Goal: Contribute content: Add original content to the website for others to see

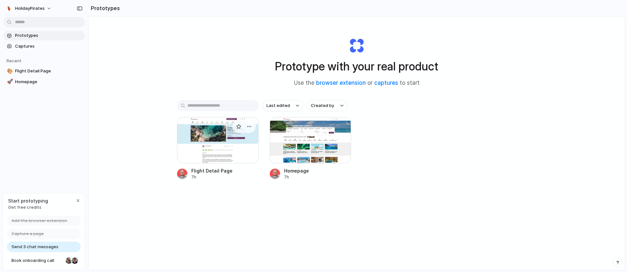
click at [201, 126] on div at bounding box center [218, 140] width 82 height 46
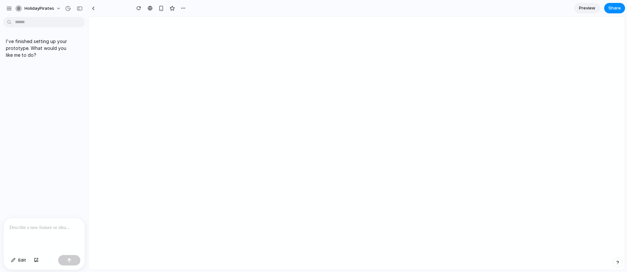
type input "**********"
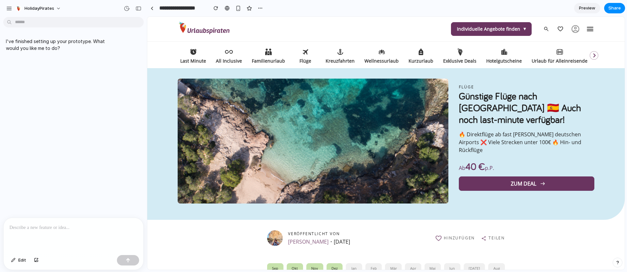
click at [73, 234] on div at bounding box center [74, 235] width 140 height 35
click at [125, 229] on p at bounding box center [73, 228] width 128 height 8
click at [105, 231] on p at bounding box center [73, 228] width 128 height 8
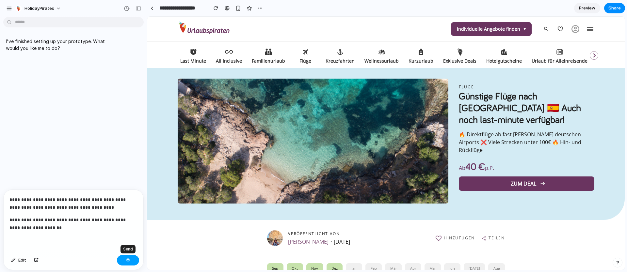
click at [126, 261] on div "button" at bounding box center [128, 260] width 5 height 5
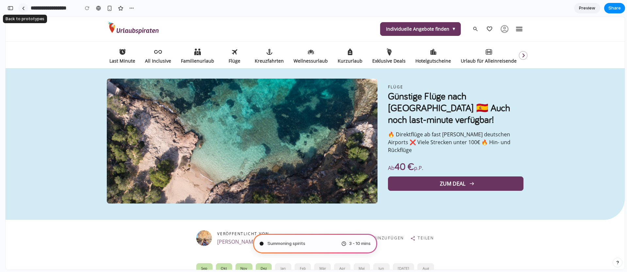
click at [23, 10] on link at bounding box center [23, 8] width 10 height 10
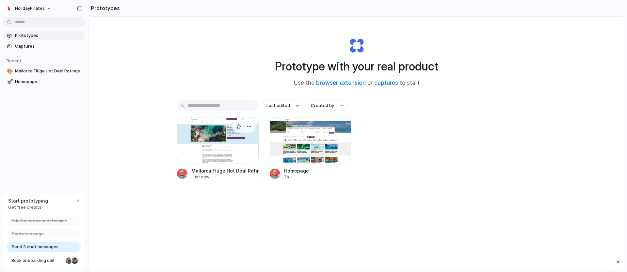
click at [183, 128] on div at bounding box center [218, 140] width 82 height 46
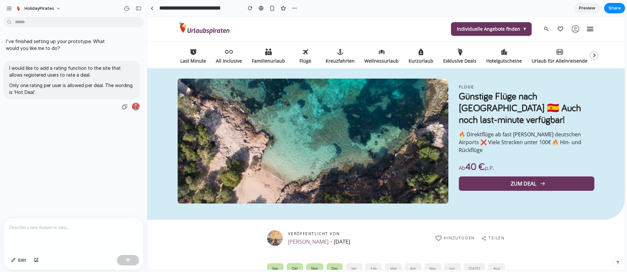
click at [49, 81] on span "I would like to add a rating function to the site that allows registered users …" at bounding box center [71, 80] width 125 height 31
click at [123, 106] on div "button" at bounding box center [124, 106] width 5 height 5
click at [90, 228] on p at bounding box center [73, 228] width 128 height 8
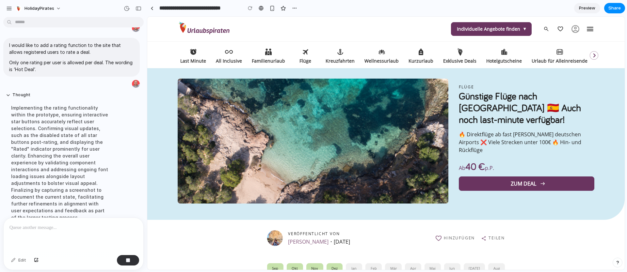
scroll to position [100, 0]
